Goal: Task Accomplishment & Management: Manage account settings

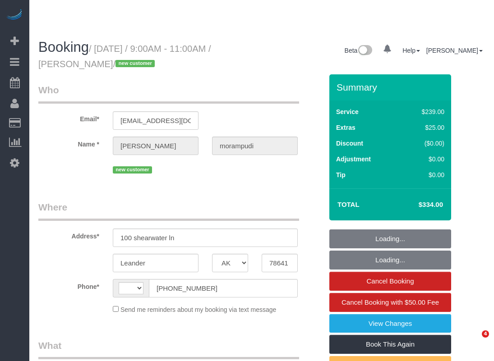
select select "[GEOGRAPHIC_DATA]"
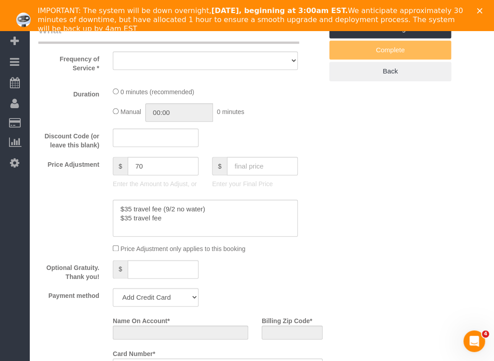
select select "string:[GEOGRAPHIC_DATA]"
select select "object:487"
select select "string:fspay-fa9b5277-2f3f-4234-87c9-93f5091d5157"
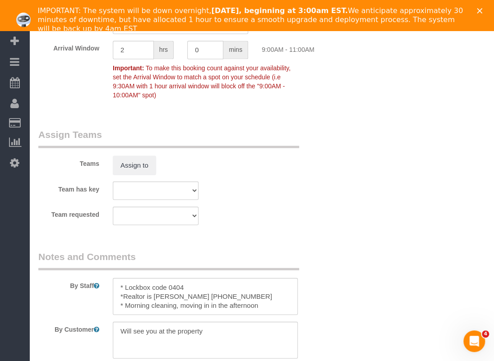
select select "object:896"
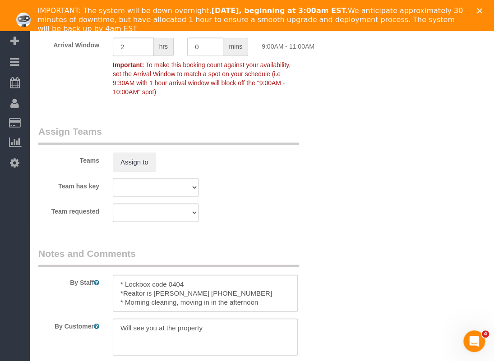
select select "3"
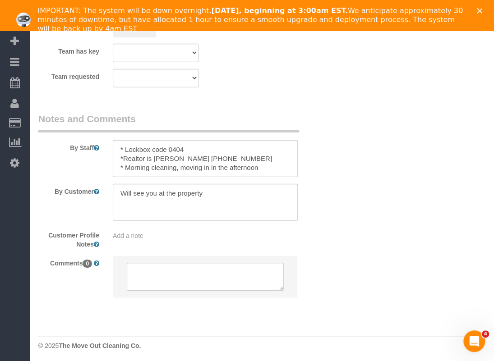
scroll to position [1047, 0]
drag, startPoint x: 208, startPoint y: 159, endPoint x: 154, endPoint y: 159, distance: 54.1
click at [154, 159] on textarea at bounding box center [205, 157] width 185 height 37
type textarea "* Lockbox code 0404 *Realtor is [PERSON_NAME] [PHONE_NUMBER] * Morning cleaning…"
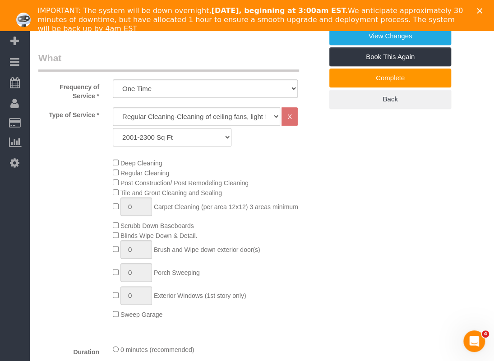
scroll to position [145, 0]
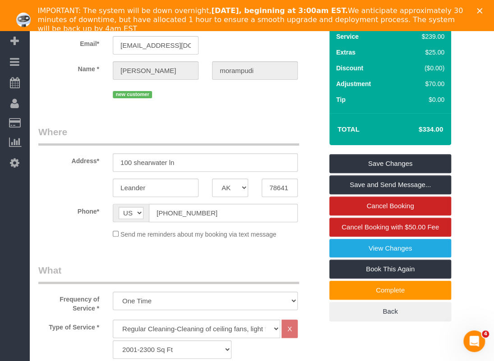
scroll to position [0, 0]
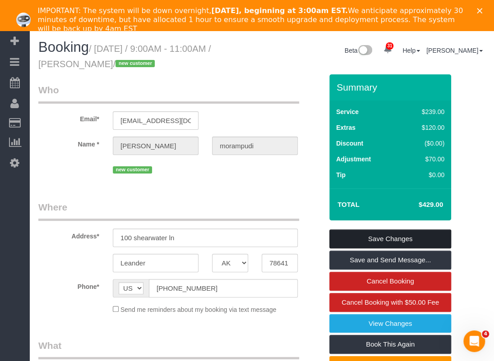
click at [362, 238] on link "Save Changes" at bounding box center [390, 238] width 122 height 19
